Goal: Book appointment/travel/reservation

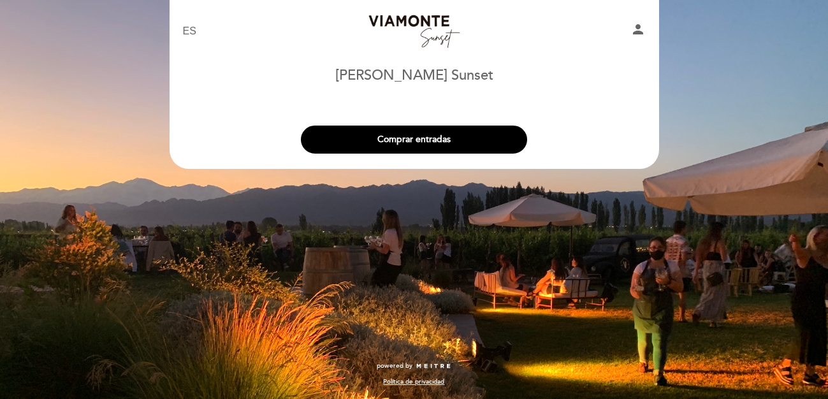
select select "es"
click at [424, 141] on button "Comprar entradas" at bounding box center [414, 140] width 226 height 28
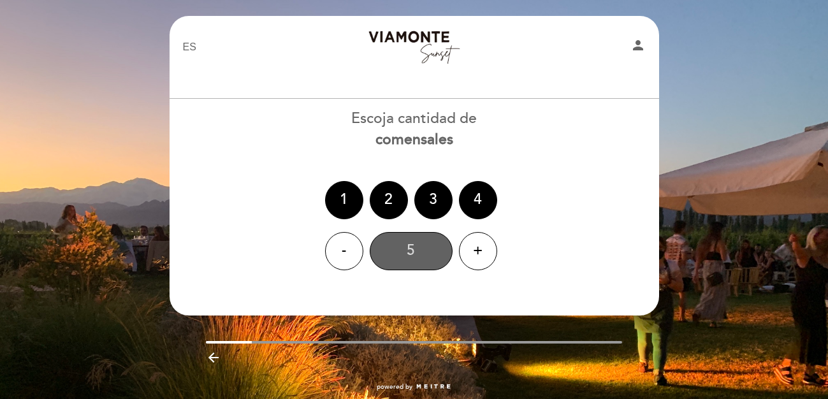
click at [403, 263] on div "5" at bounding box center [411, 251] width 83 height 38
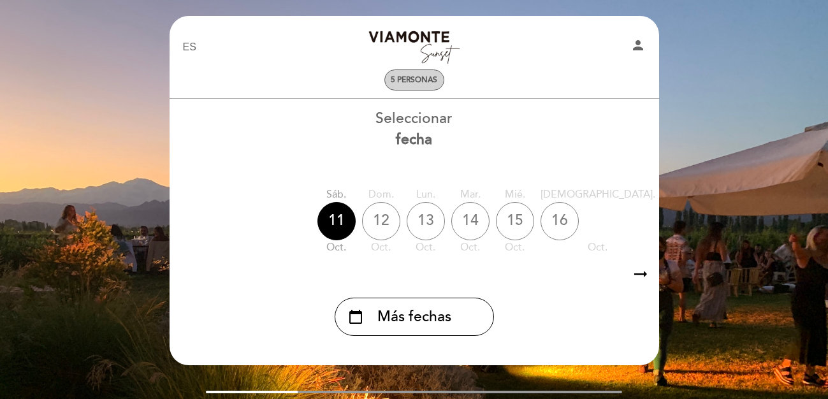
click at [405, 79] on span "5 personas" at bounding box center [414, 80] width 47 height 10
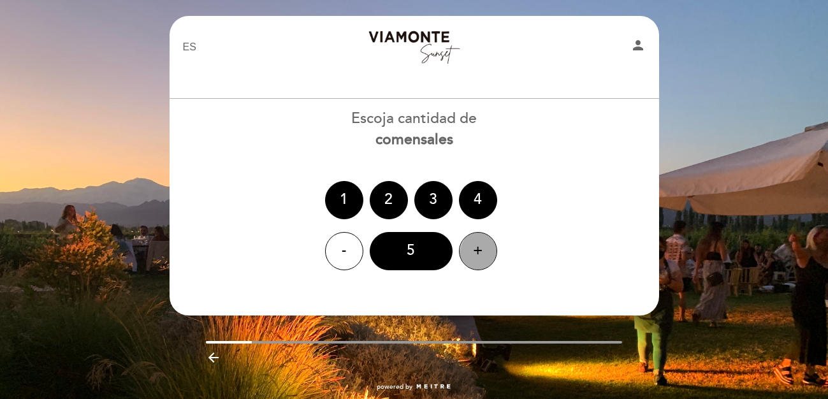
click at [496, 257] on div "- 5 +" at bounding box center [414, 251] width 491 height 38
click at [476, 257] on div "+" at bounding box center [478, 251] width 38 height 38
click at [419, 249] on div "6" at bounding box center [411, 251] width 83 height 38
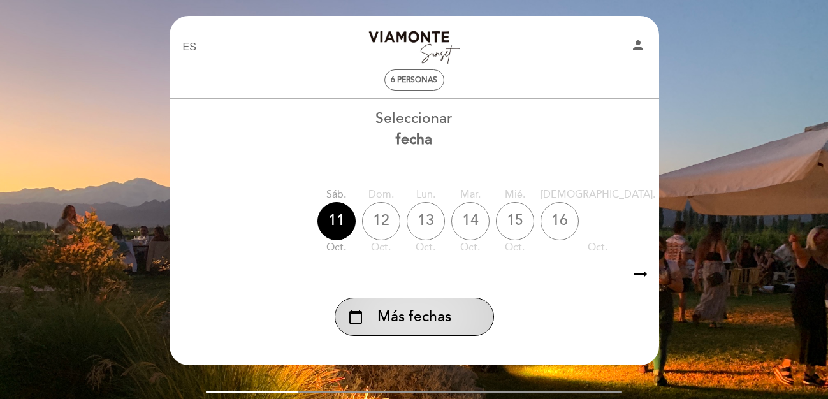
click at [433, 315] on span "Más fechas" at bounding box center [414, 316] width 74 height 21
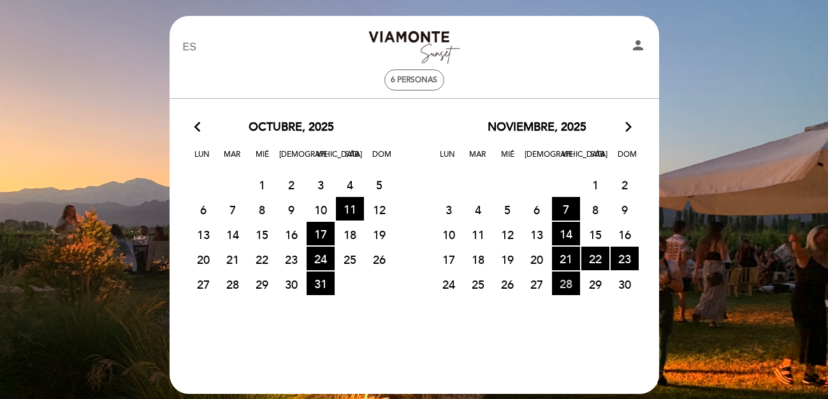
click at [568, 286] on span "28 HORA DE ENTRADAS DISPONIBLES" at bounding box center [566, 283] width 28 height 24
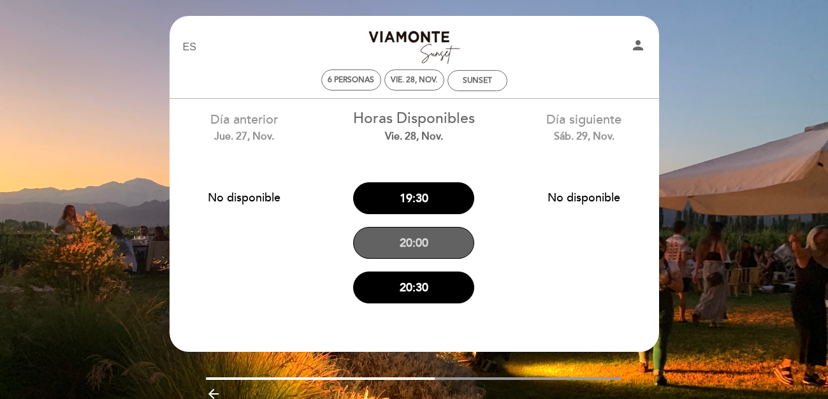
click at [414, 243] on button "20:00" at bounding box center [413, 243] width 121 height 32
